Goal: Information Seeking & Learning: Find specific fact

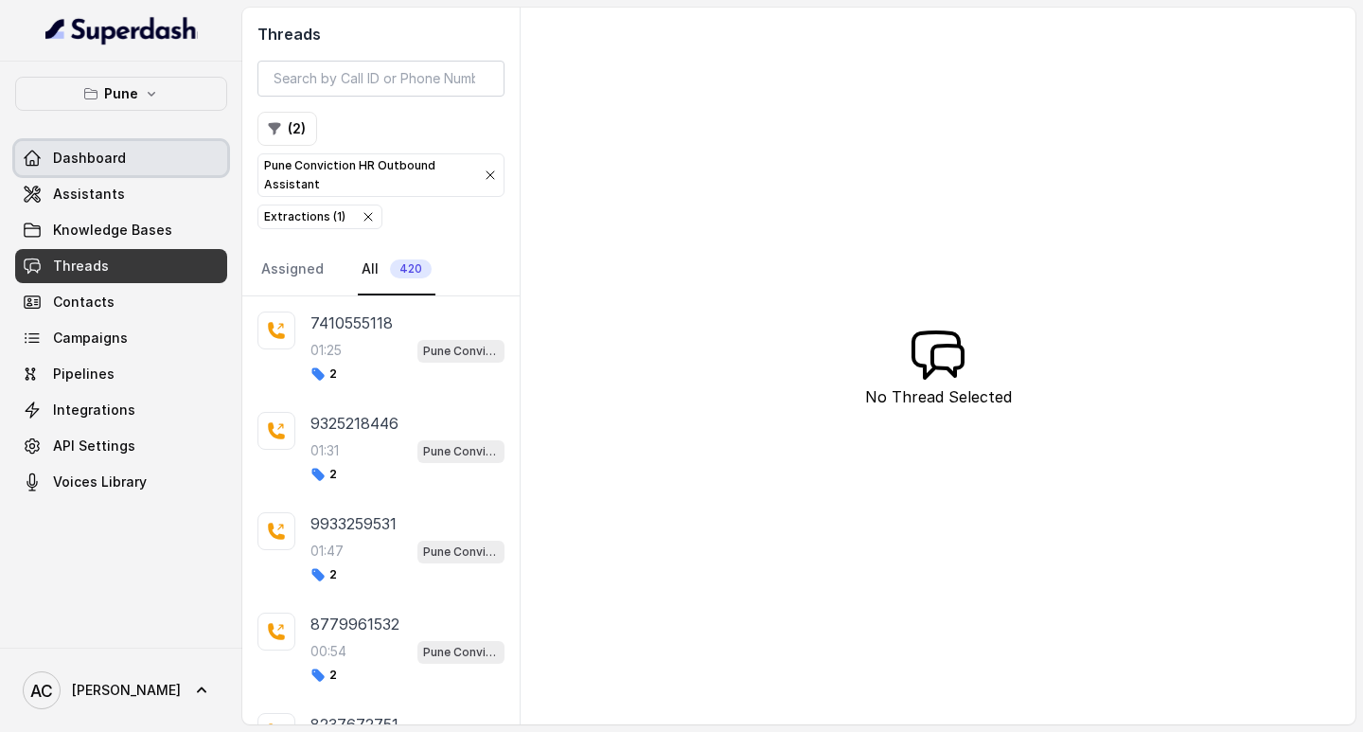
scroll to position [379, 0]
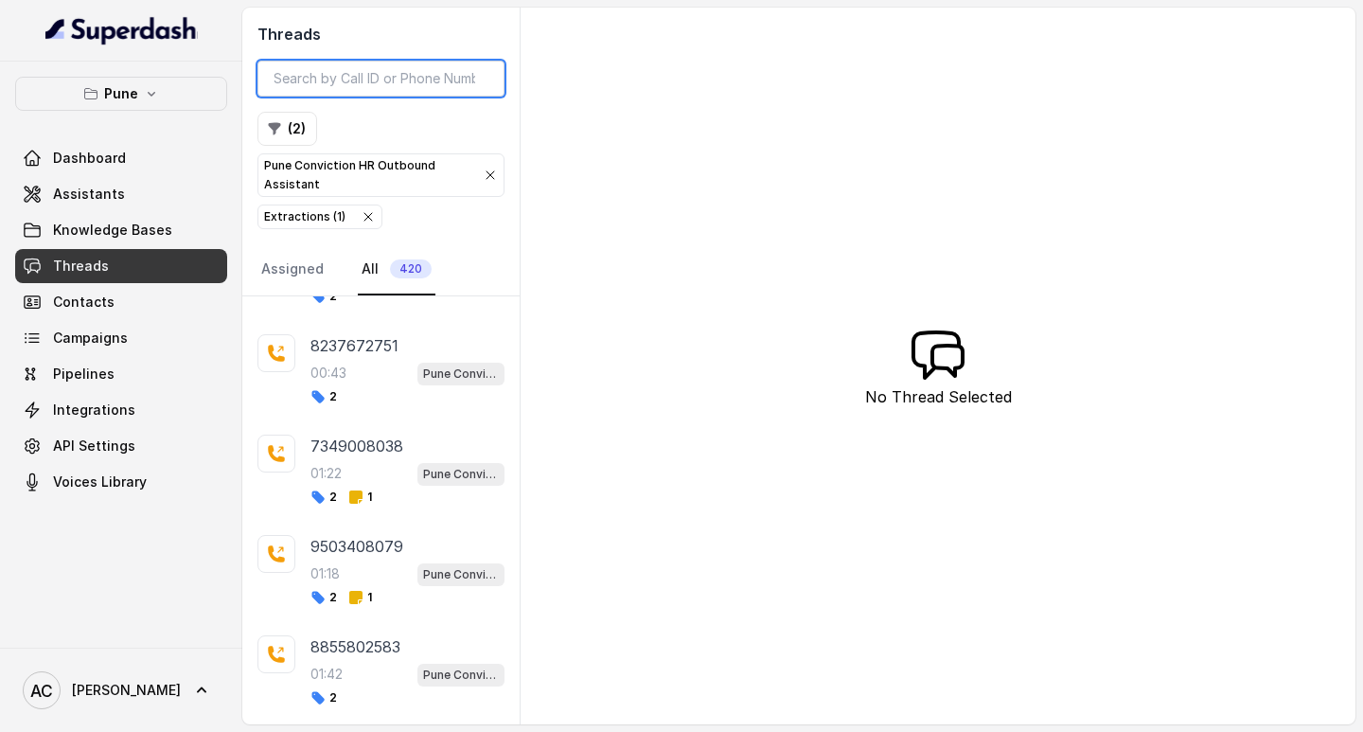
click at [343, 75] on input "search" at bounding box center [380, 79] width 247 height 36
paste input "8888134381"
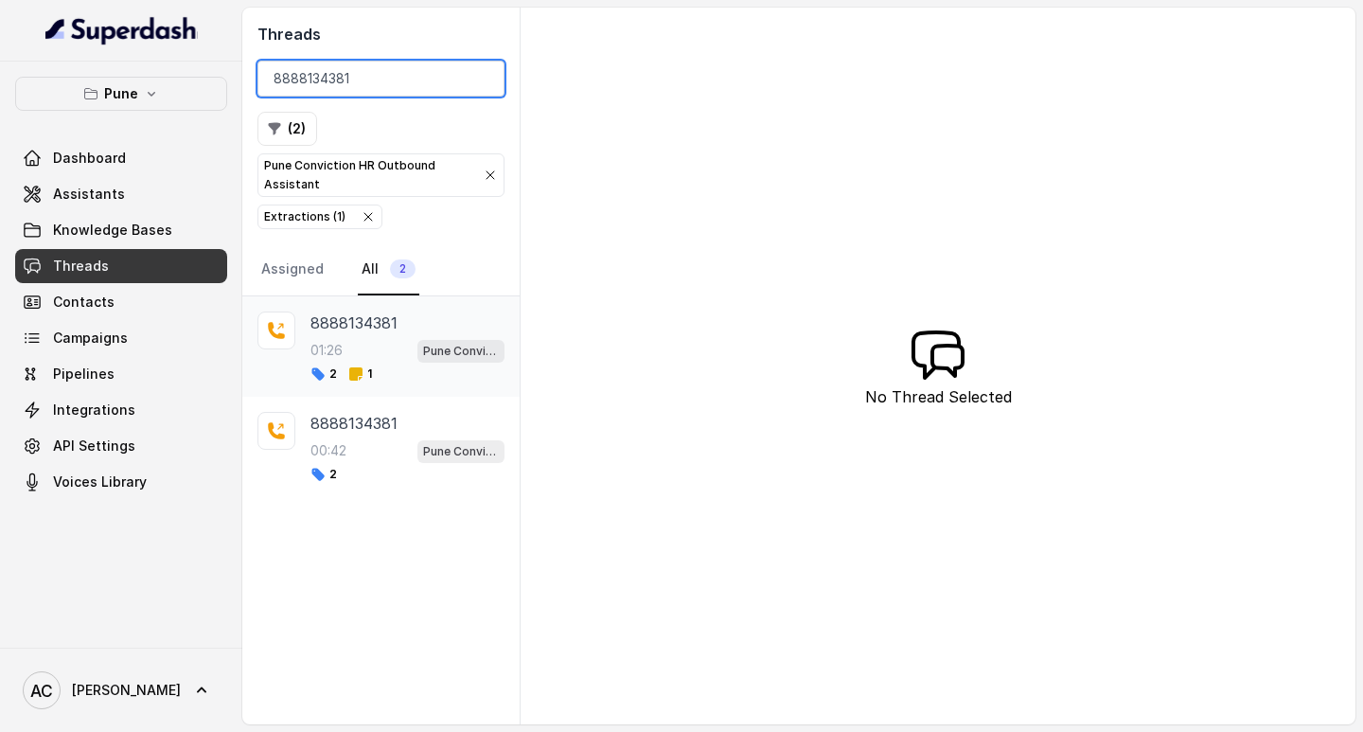
type input "8888134381"
click at [341, 333] on p "8888134381" at bounding box center [353, 322] width 87 height 23
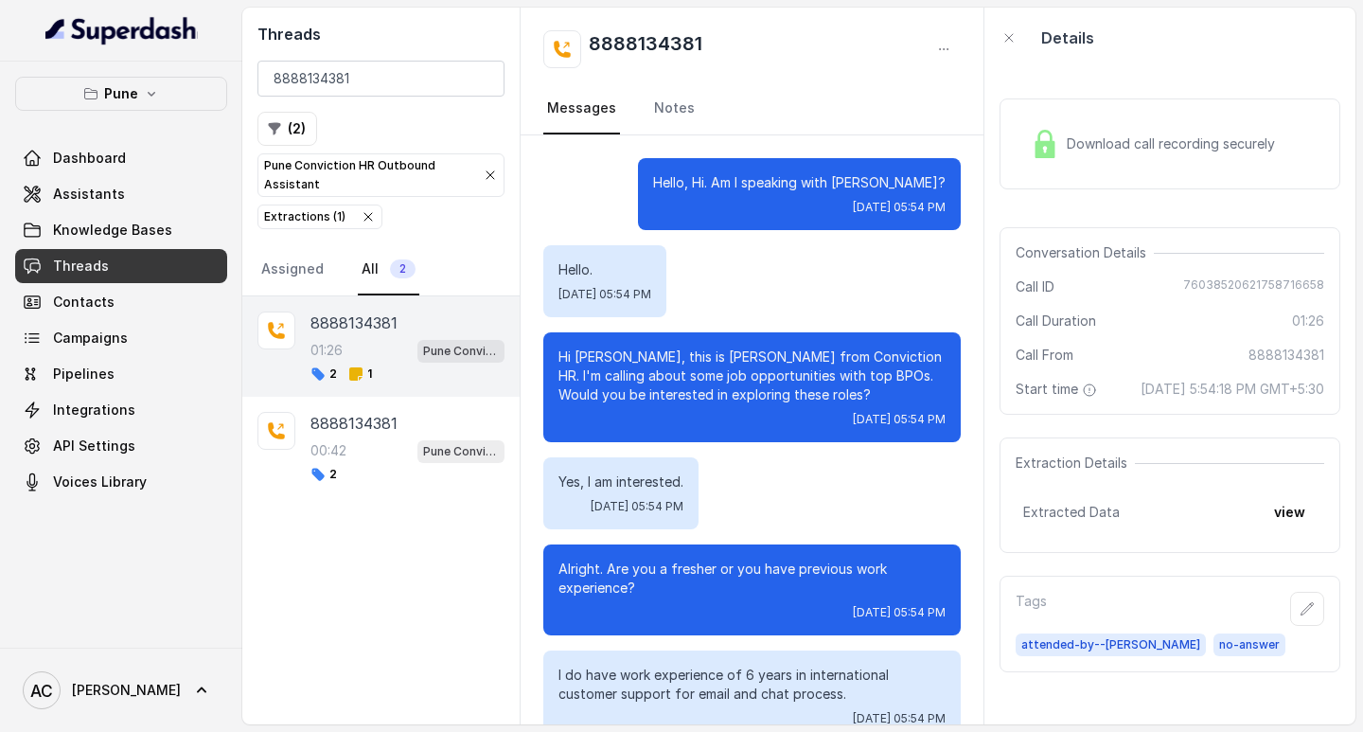
scroll to position [1403, 0]
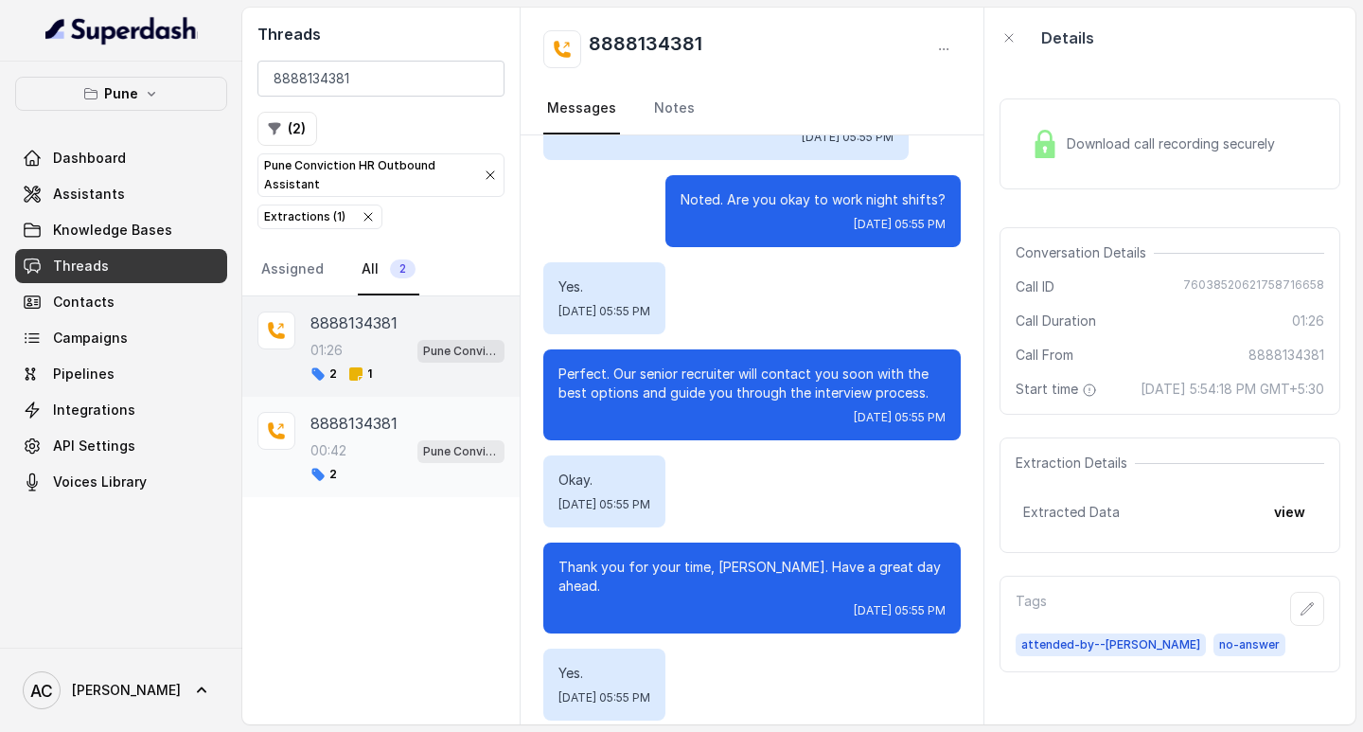
click at [362, 441] on div "00:42 Pune Conviction HR Outbound Assistant" at bounding box center [407, 450] width 194 height 25
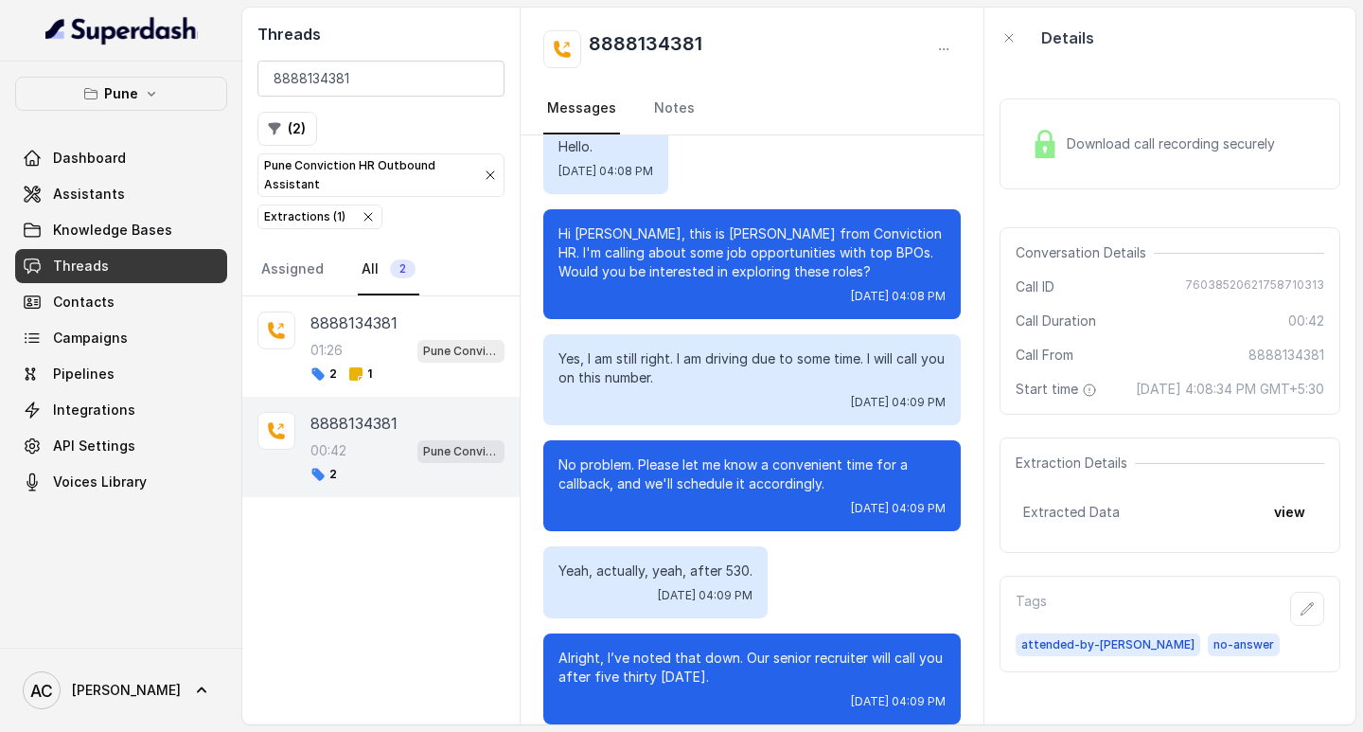
scroll to position [59, 0]
